Goal: Check status: Check status

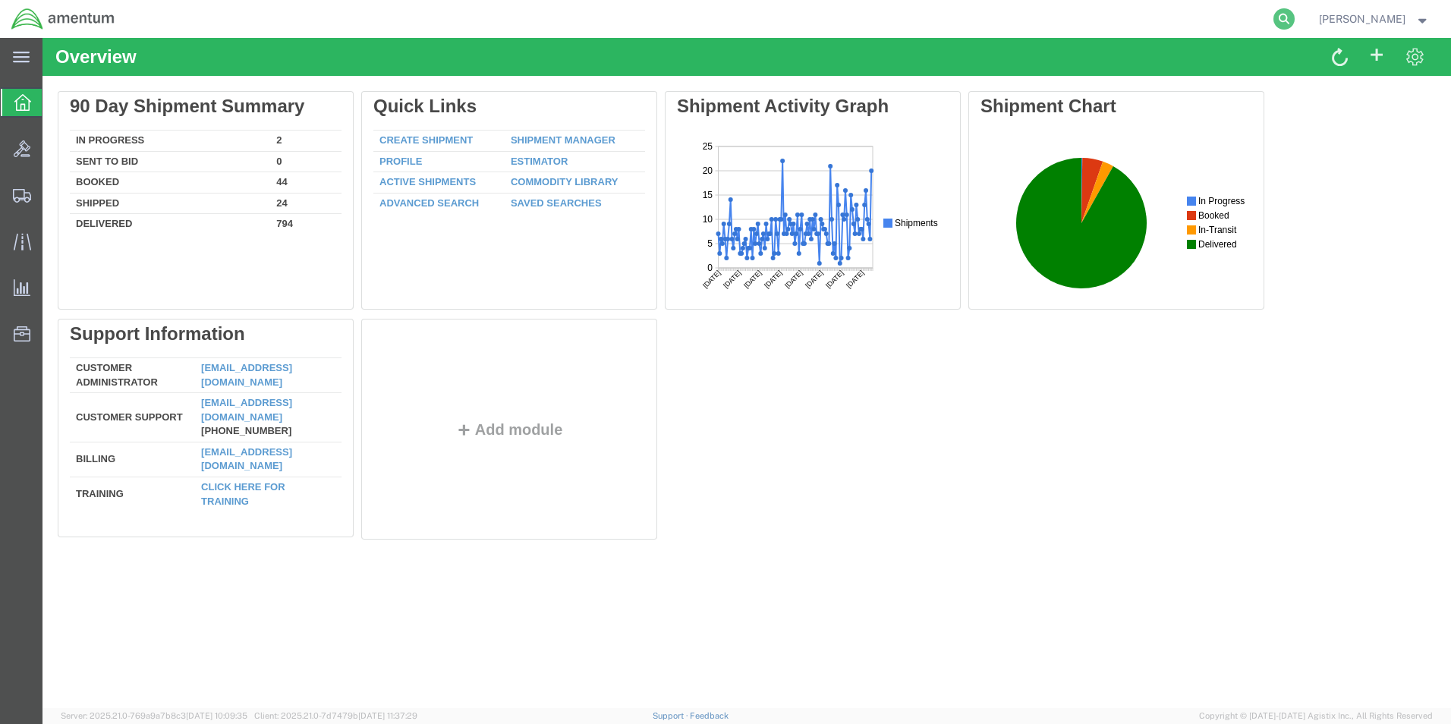
click at [1291, 23] on icon at bounding box center [1283, 18] width 21 height 21
click at [946, 17] on input "search" at bounding box center [1042, 19] width 461 height 36
paste input "1Z19E86Y0196236531"
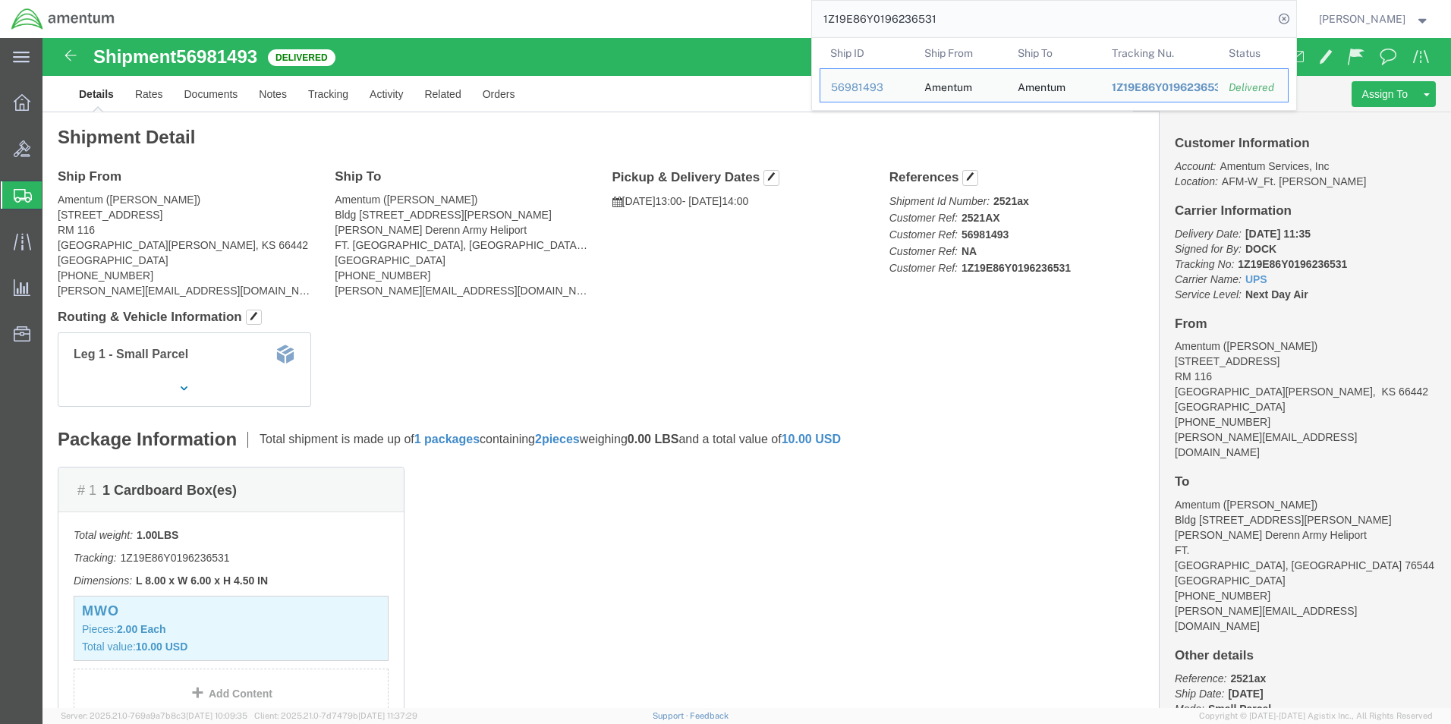
drag, startPoint x: 845, startPoint y: 20, endPoint x: 765, endPoint y: 20, distance: 80.4
click at [766, 20] on div "1Z19E86Y0196236531 Ship ID Ship From Ship To Tracking Nu. Status Ship ID 569814…" at bounding box center [711, 19] width 1170 height 38
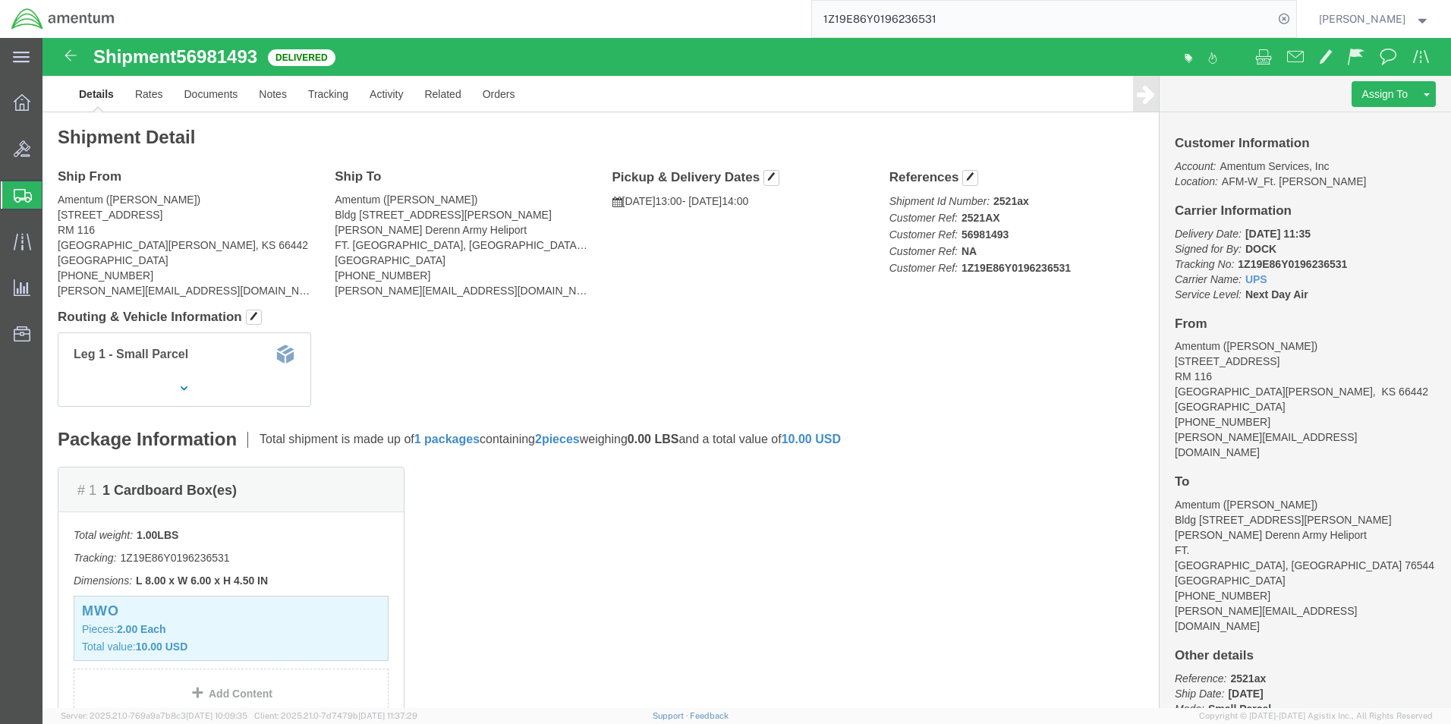
paste input "291183588"
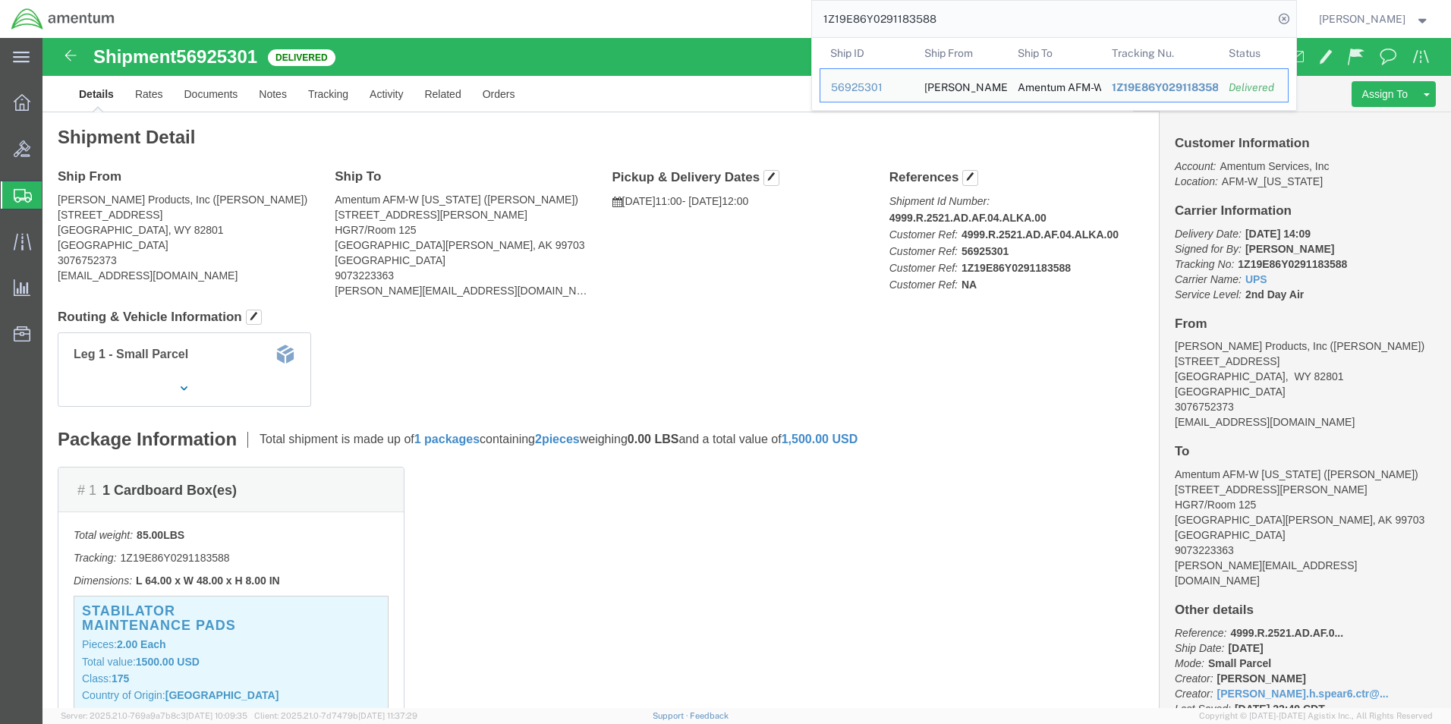
drag, startPoint x: 969, startPoint y: 17, endPoint x: 640, endPoint y: 24, distance: 329.4
click at [641, 22] on div "1Z19E86Y0291183588 Ship ID Ship From Ship To Tracking Nu. Status Ship ID 569253…" at bounding box center [711, 19] width 1170 height 38
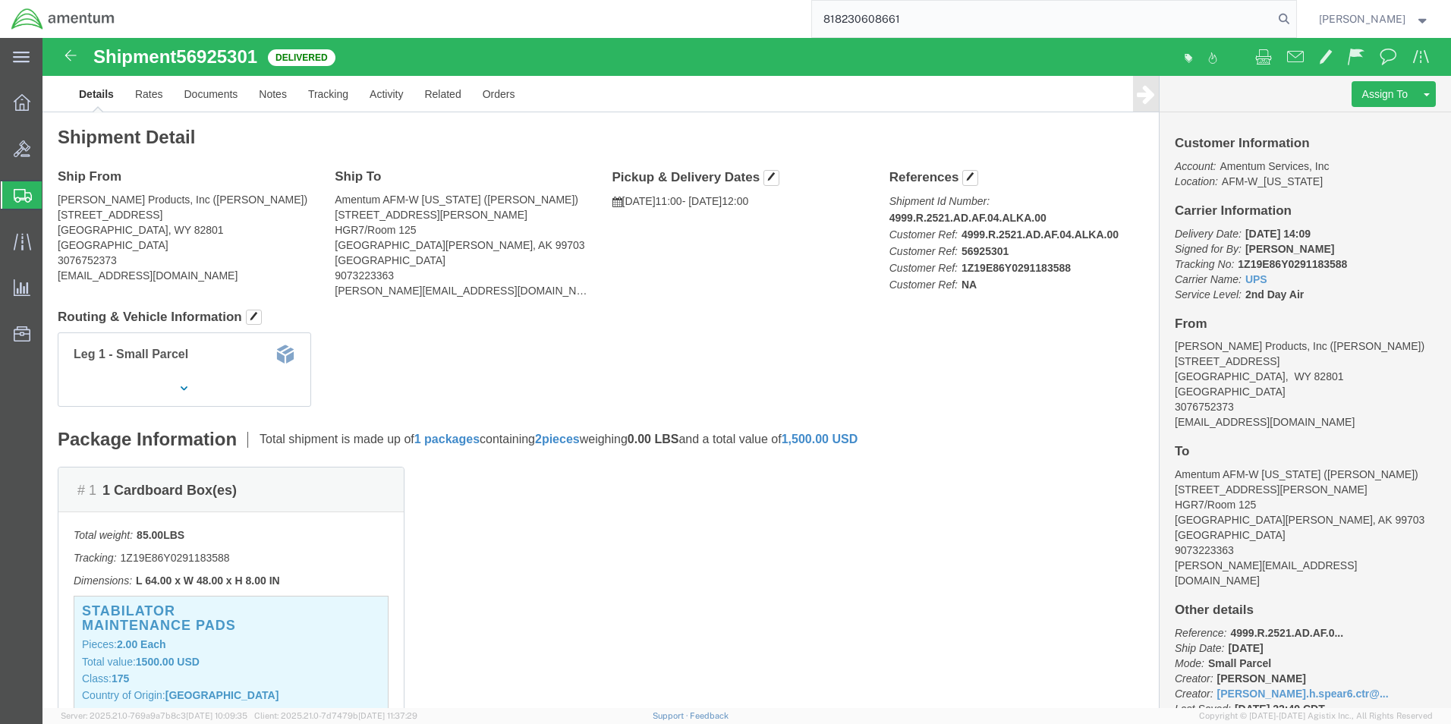
type input "818230608661"
